Goal: Check status: Check status

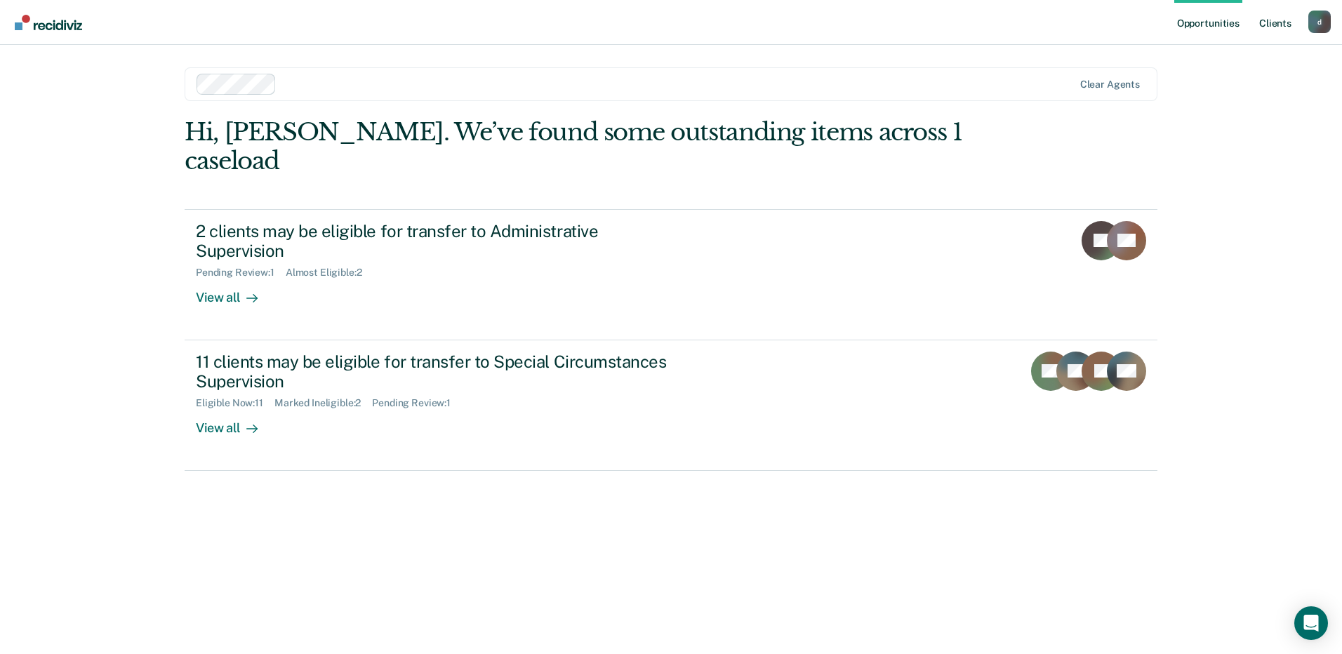
click at [1277, 21] on link "Client s" at bounding box center [1275, 22] width 38 height 45
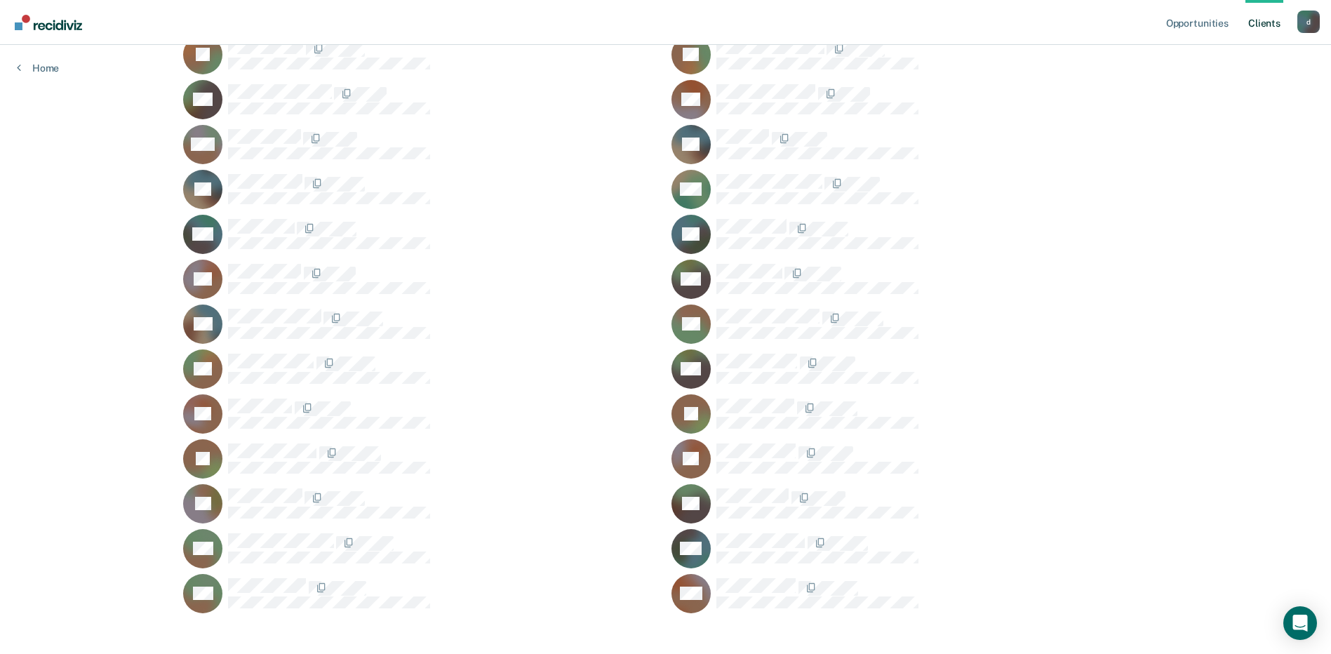
scroll to position [819, 0]
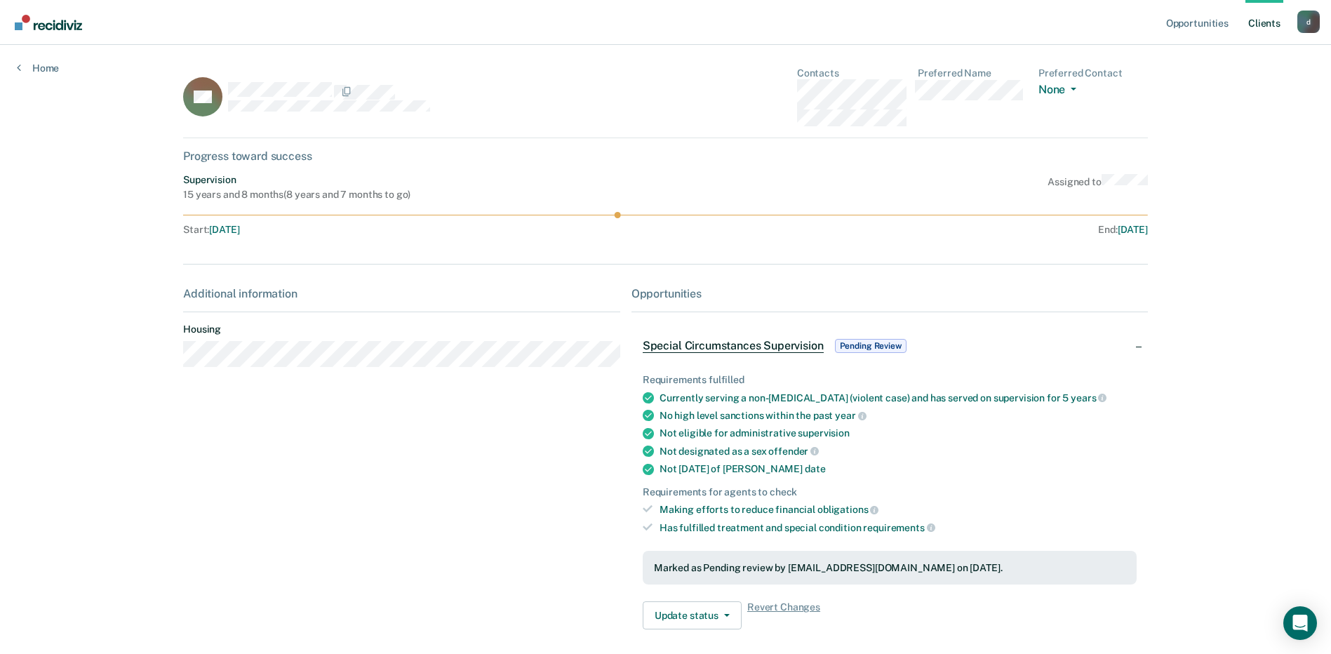
click at [787, 347] on span "Special Circumstances Supervision" at bounding box center [733, 346] width 181 height 14
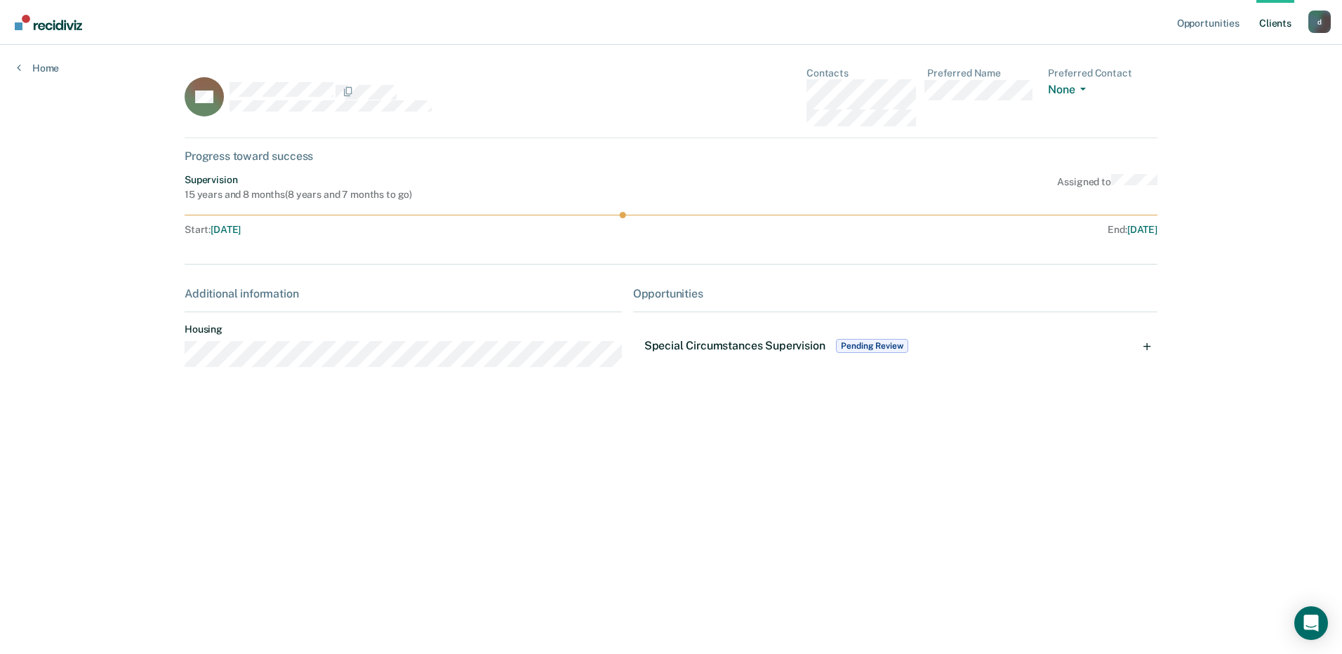
click at [859, 347] on span "Pending Review" at bounding box center [872, 346] width 72 height 14
